Goal: Navigation & Orientation: Understand site structure

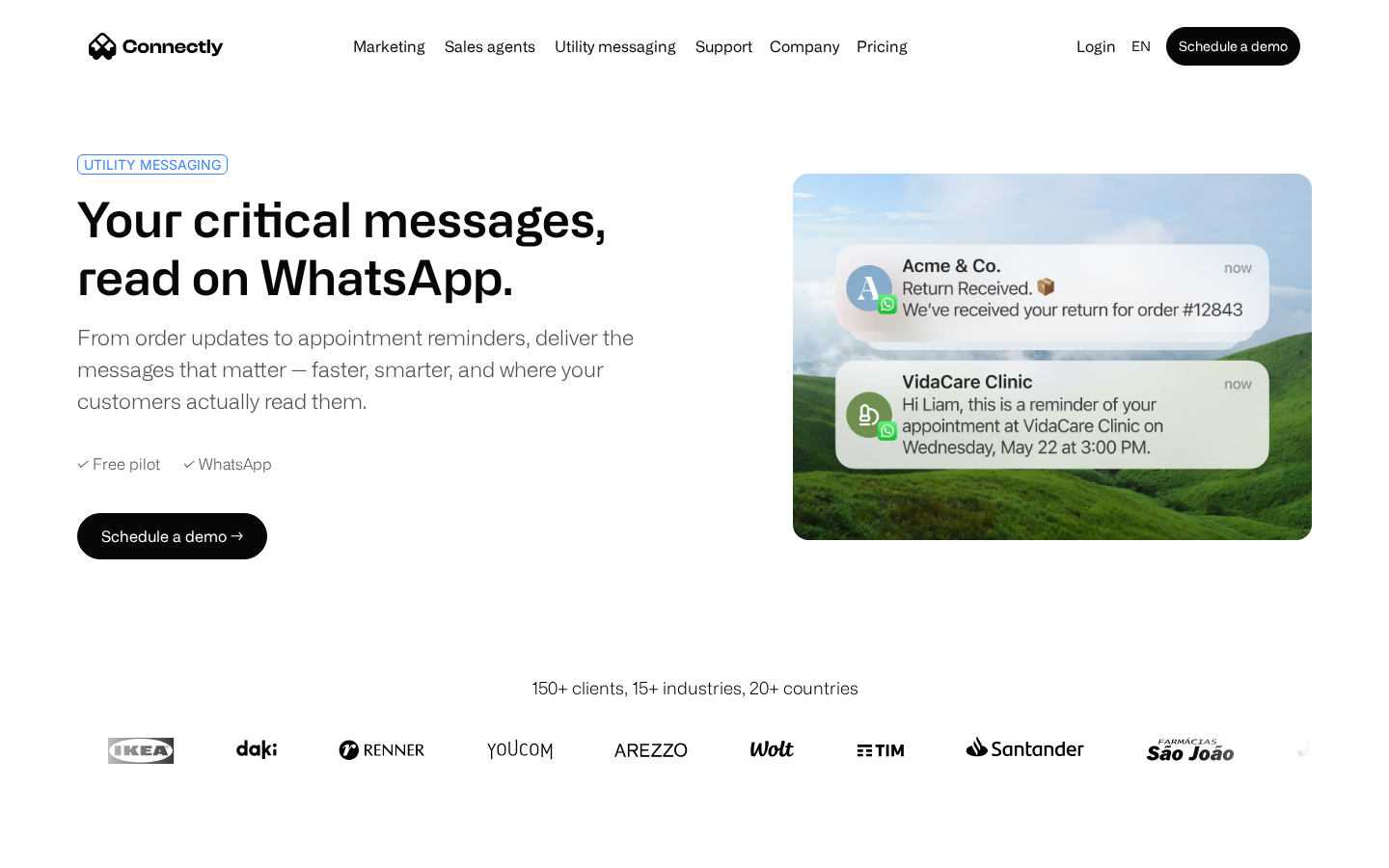
scroll to position [5084, 0]
